Goal: Task Accomplishment & Management: Use online tool/utility

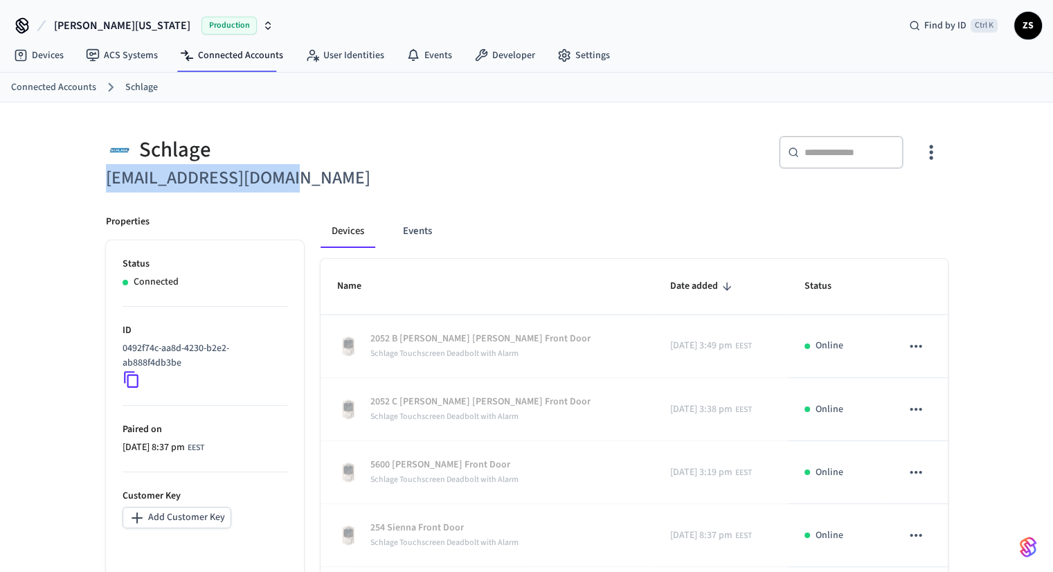
drag, startPoint x: 132, startPoint y: 177, endPoint x: 294, endPoint y: 170, distance: 162.2
click at [294, 170] on h6 "[EMAIL_ADDRESS][DOMAIN_NAME]" at bounding box center [312, 178] width 413 height 28
click at [472, 149] on div "Schlage" at bounding box center [312, 150] width 413 height 28
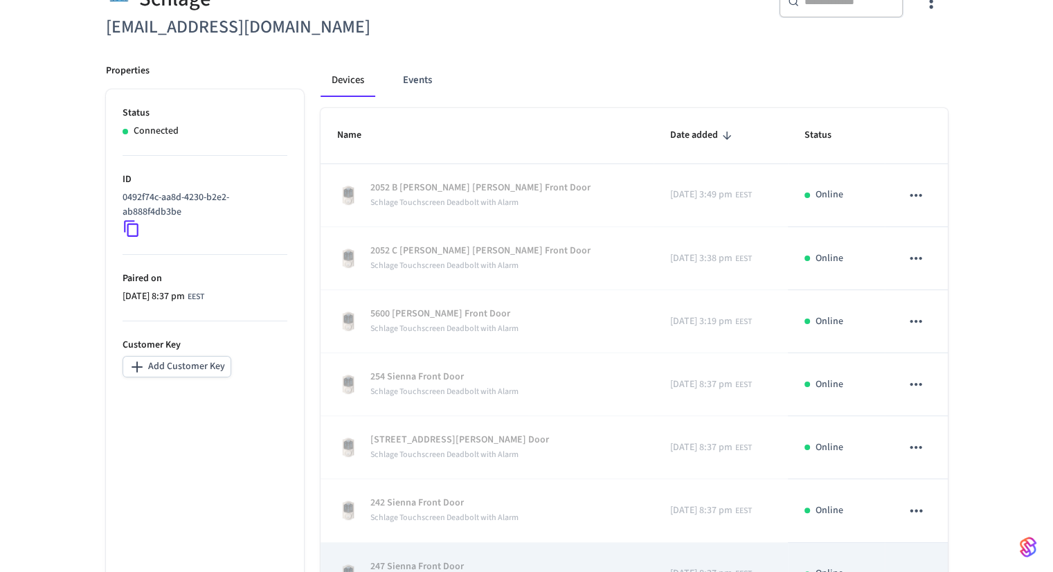
scroll to position [138, 0]
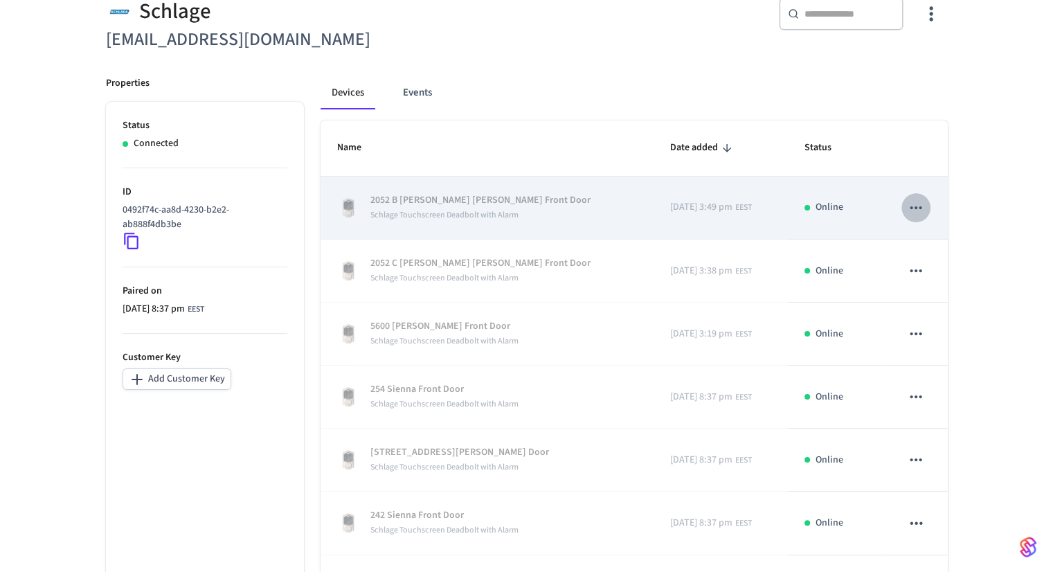
click at [917, 208] on icon "sticky table" at bounding box center [916, 208] width 18 height 18
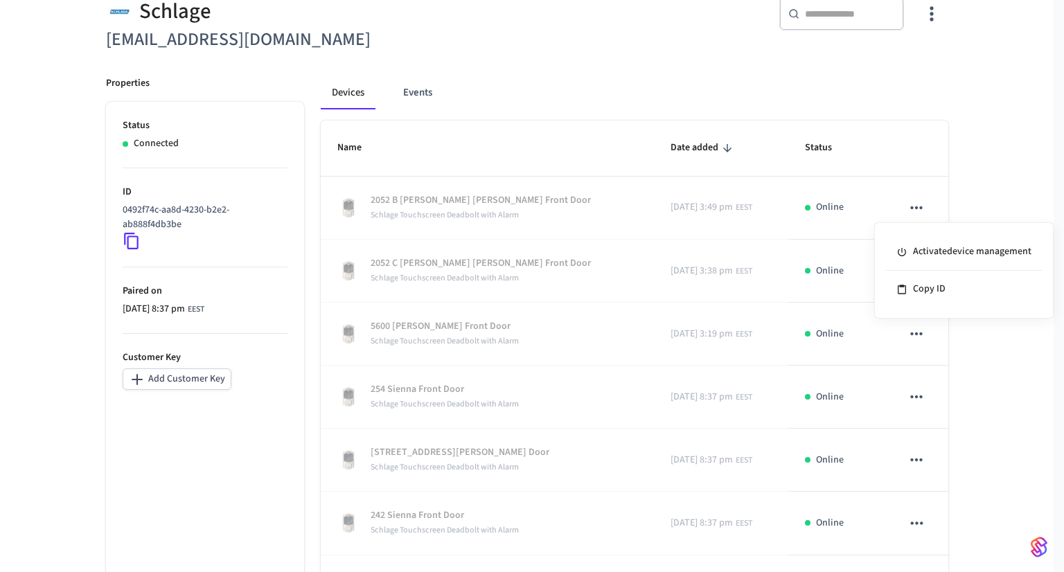
click at [455, 219] on div at bounding box center [532, 286] width 1064 height 572
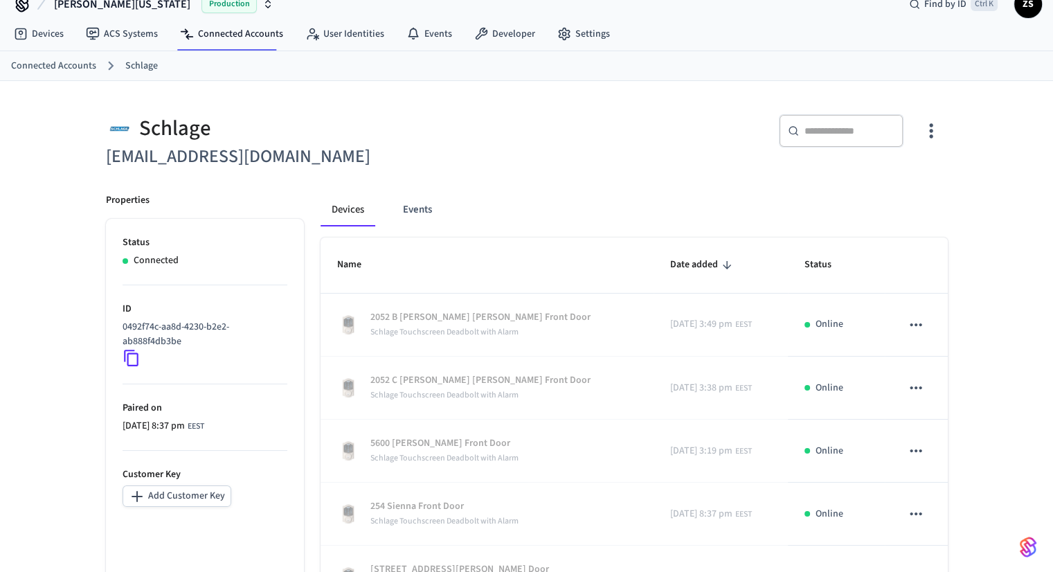
scroll to position [0, 0]
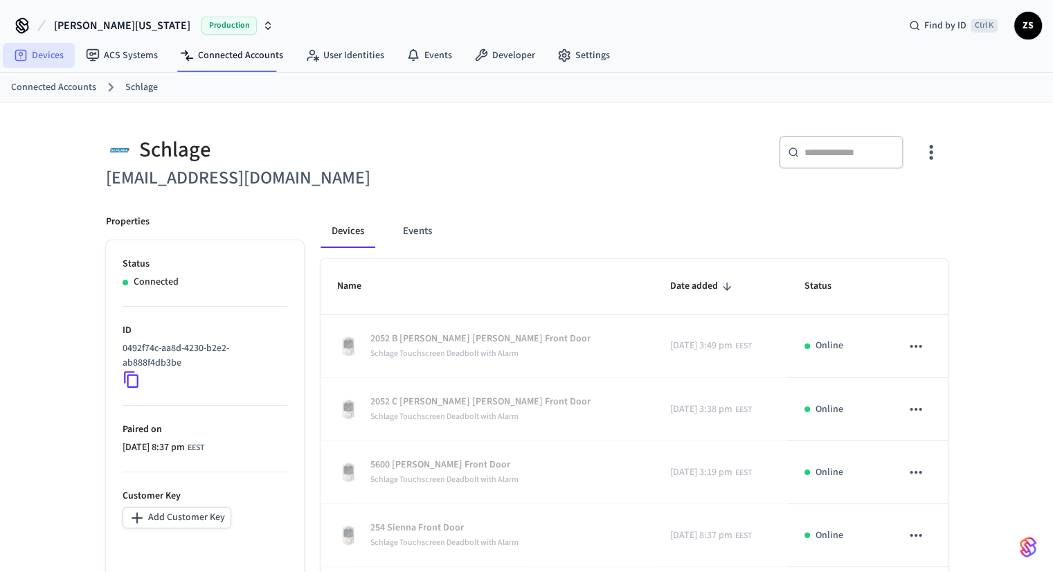
click at [55, 54] on link "Devices" at bounding box center [39, 55] width 72 height 25
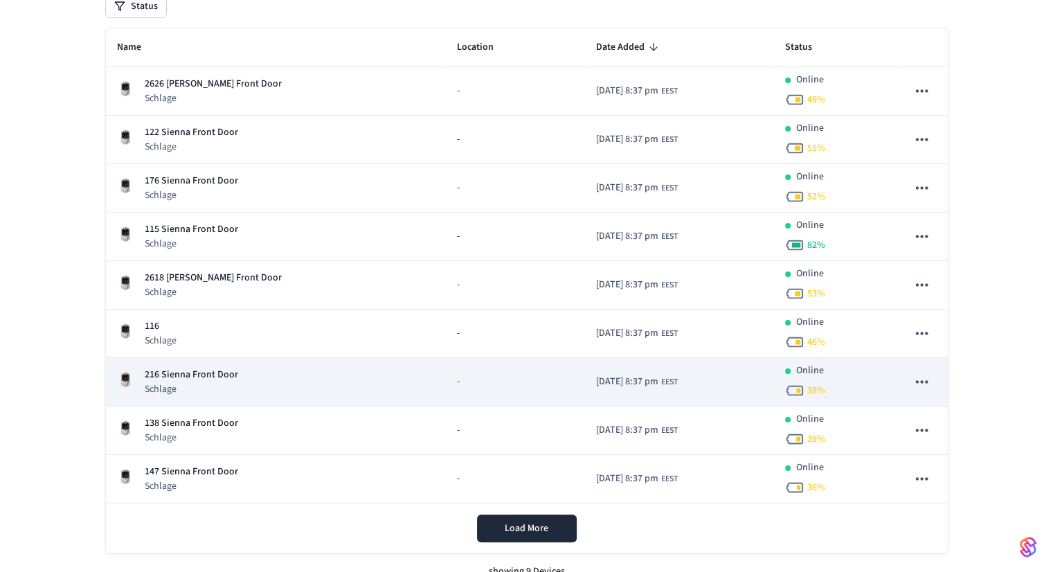
scroll to position [125, 0]
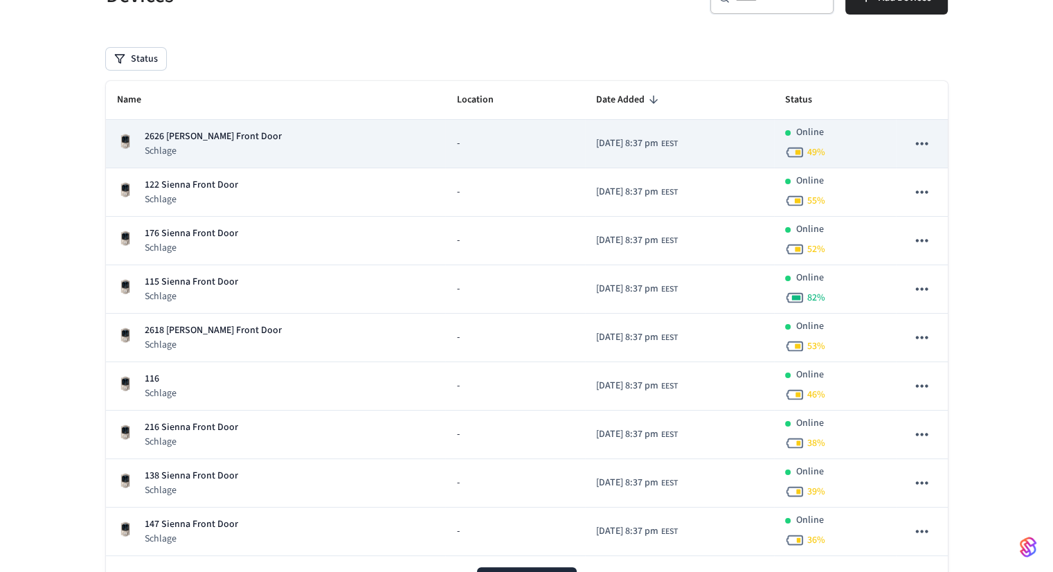
click at [200, 141] on p "2626 [PERSON_NAME] Front Door" at bounding box center [213, 136] width 137 height 15
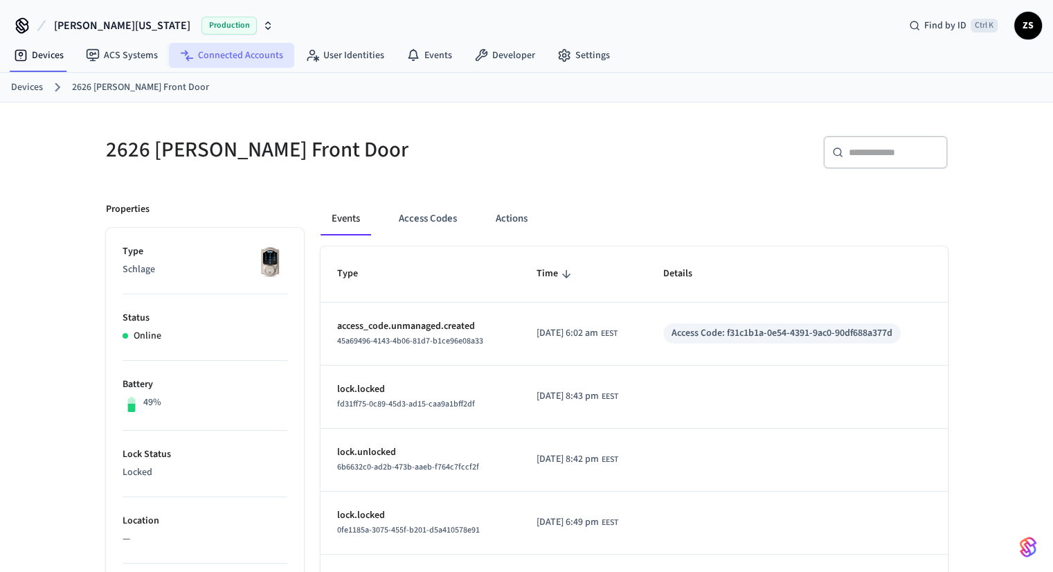
click at [224, 56] on link "Connected Accounts" at bounding box center [231, 55] width 125 height 25
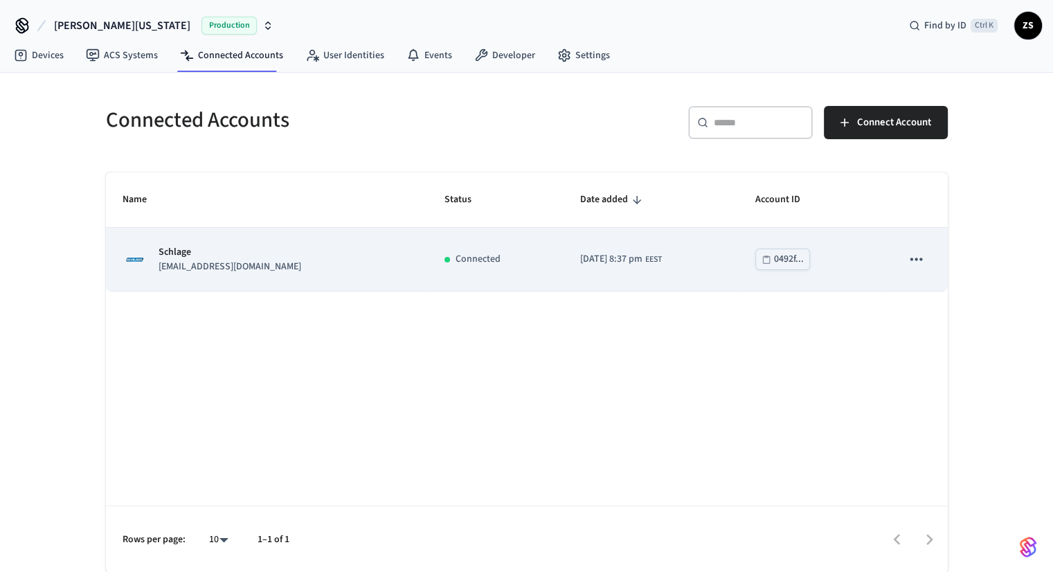
click at [191, 245] on p "Schlage" at bounding box center [230, 252] width 143 height 15
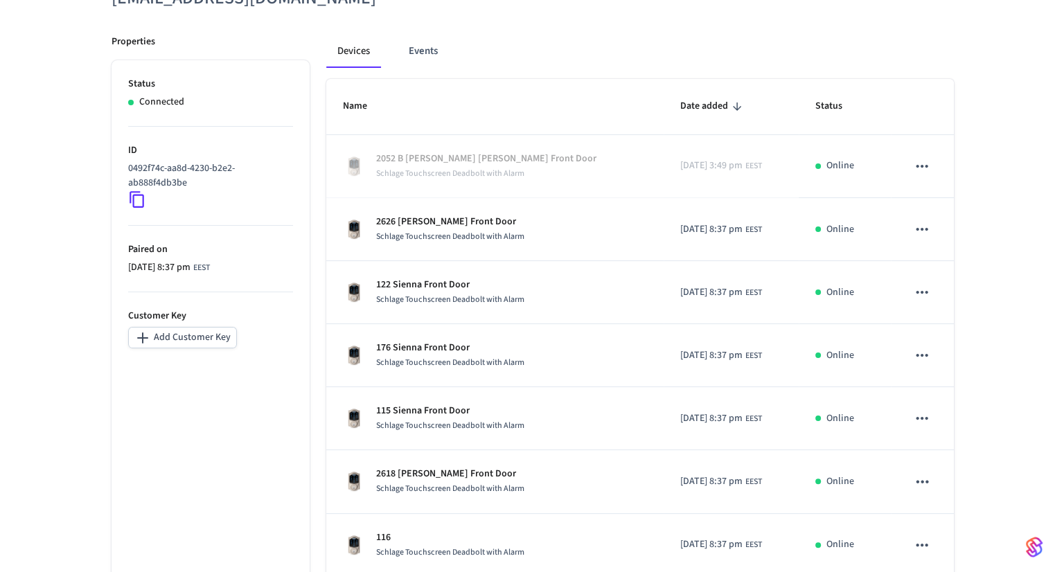
scroll to position [208, 0]
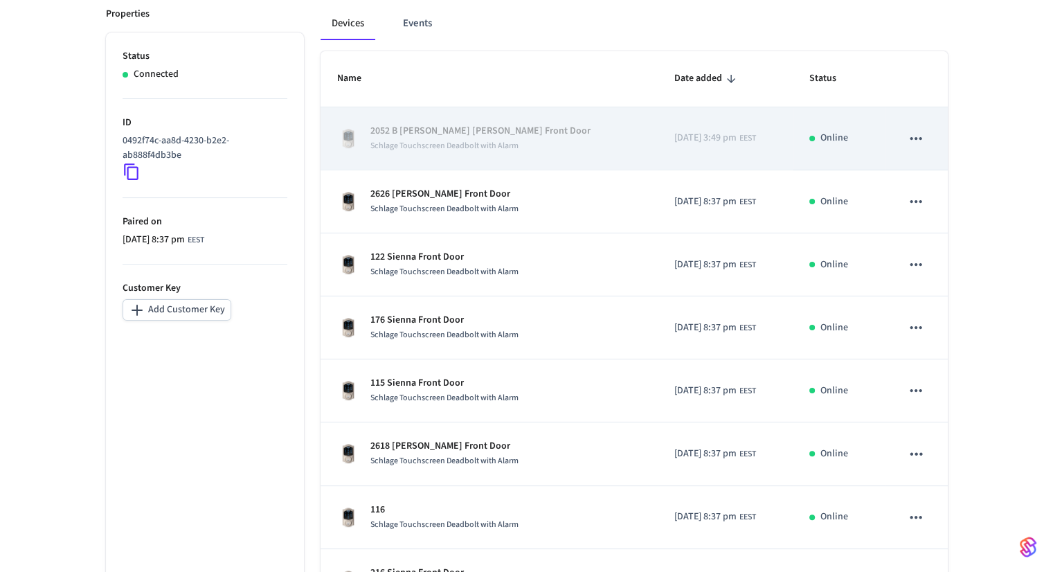
click at [909, 141] on icon "sticky table" at bounding box center [916, 138] width 18 height 18
